Goal: Register for event/course

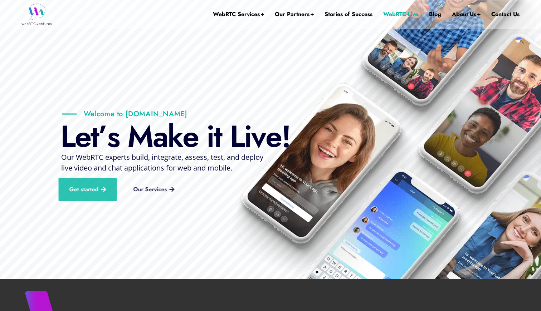
click at [412, 21] on link "WebRTC Live" at bounding box center [400, 14] width 35 height 29
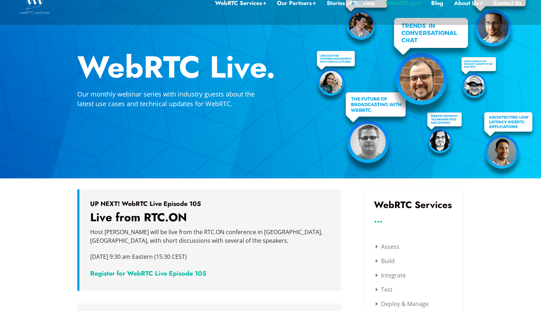
click at [132, 223] on h3 "Live from RTC.ON" at bounding box center [210, 218] width 240 height 14
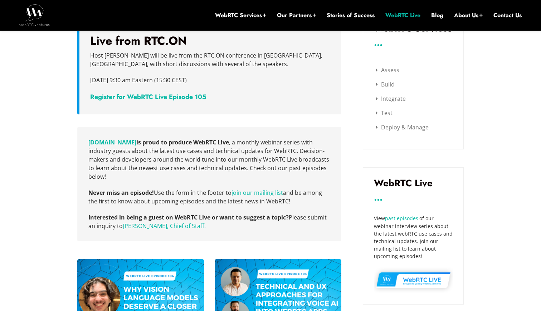
scroll to position [130, 0]
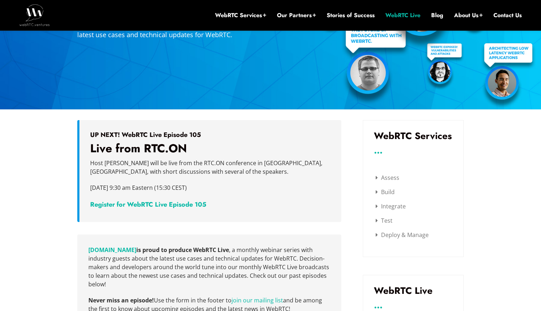
click at [150, 149] on h3 "Live from RTC.ON" at bounding box center [210, 149] width 240 height 14
click at [151, 133] on h5 "UP NEXT! WebRTC Live Episode 105" at bounding box center [210, 135] width 240 height 8
click at [182, 203] on link "Register for WebRTC Live Episode 105" at bounding box center [148, 204] width 116 height 9
